Goal: Task Accomplishment & Management: Manage account settings

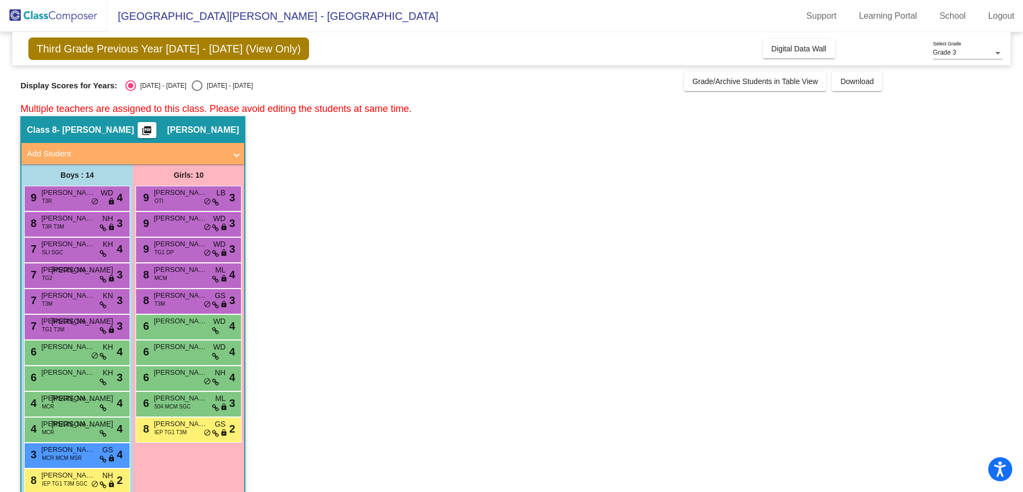
click at [202, 85] on div "[DATE] - [DATE]" at bounding box center [227, 86] width 50 height 10
click at [196, 91] on input "[DATE] - [DATE]" at bounding box center [196, 91] width 1 height 1
radio input "true"
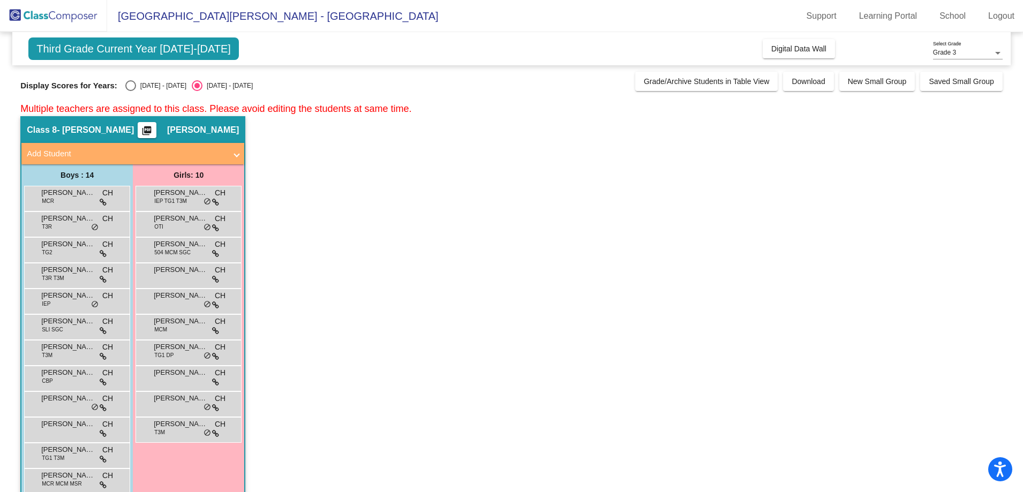
click at [134, 87] on div "Select an option" at bounding box center [130, 85] width 11 height 11
click at [131, 91] on input "[DATE] - [DATE]" at bounding box center [130, 91] width 1 height 1
radio input "true"
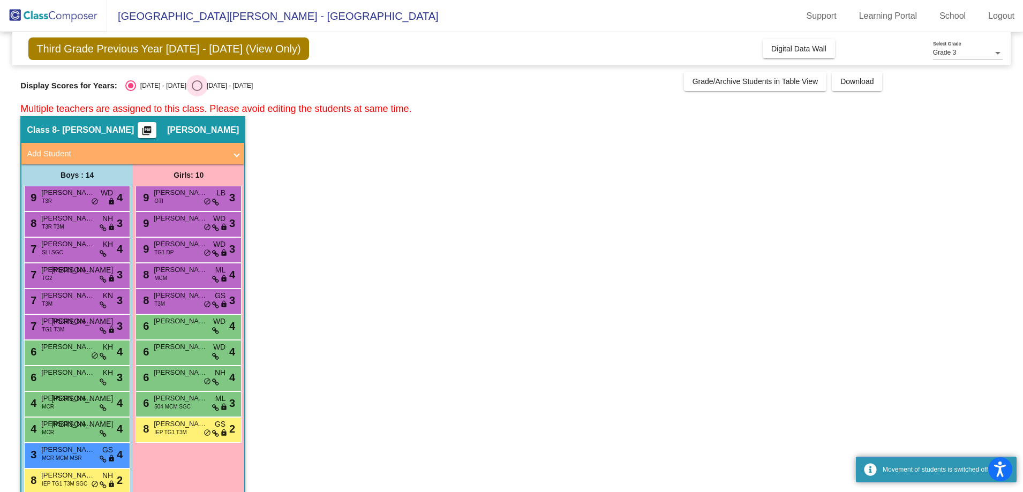
click at [192, 87] on div "Select an option" at bounding box center [197, 85] width 11 height 11
click at [196, 91] on input "[DATE] - [DATE]" at bounding box center [196, 91] width 1 height 1
radio input "true"
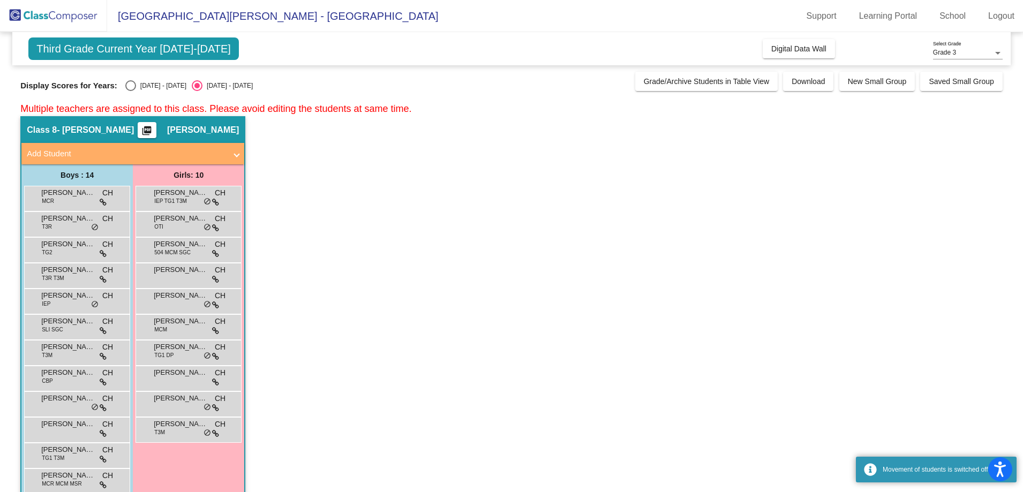
click at [132, 84] on div "Select an option" at bounding box center [130, 85] width 11 height 11
click at [131, 91] on input "[DATE] - [DATE]" at bounding box center [130, 91] width 1 height 1
radio input "true"
